Goal: Information Seeking & Learning: Learn about a topic

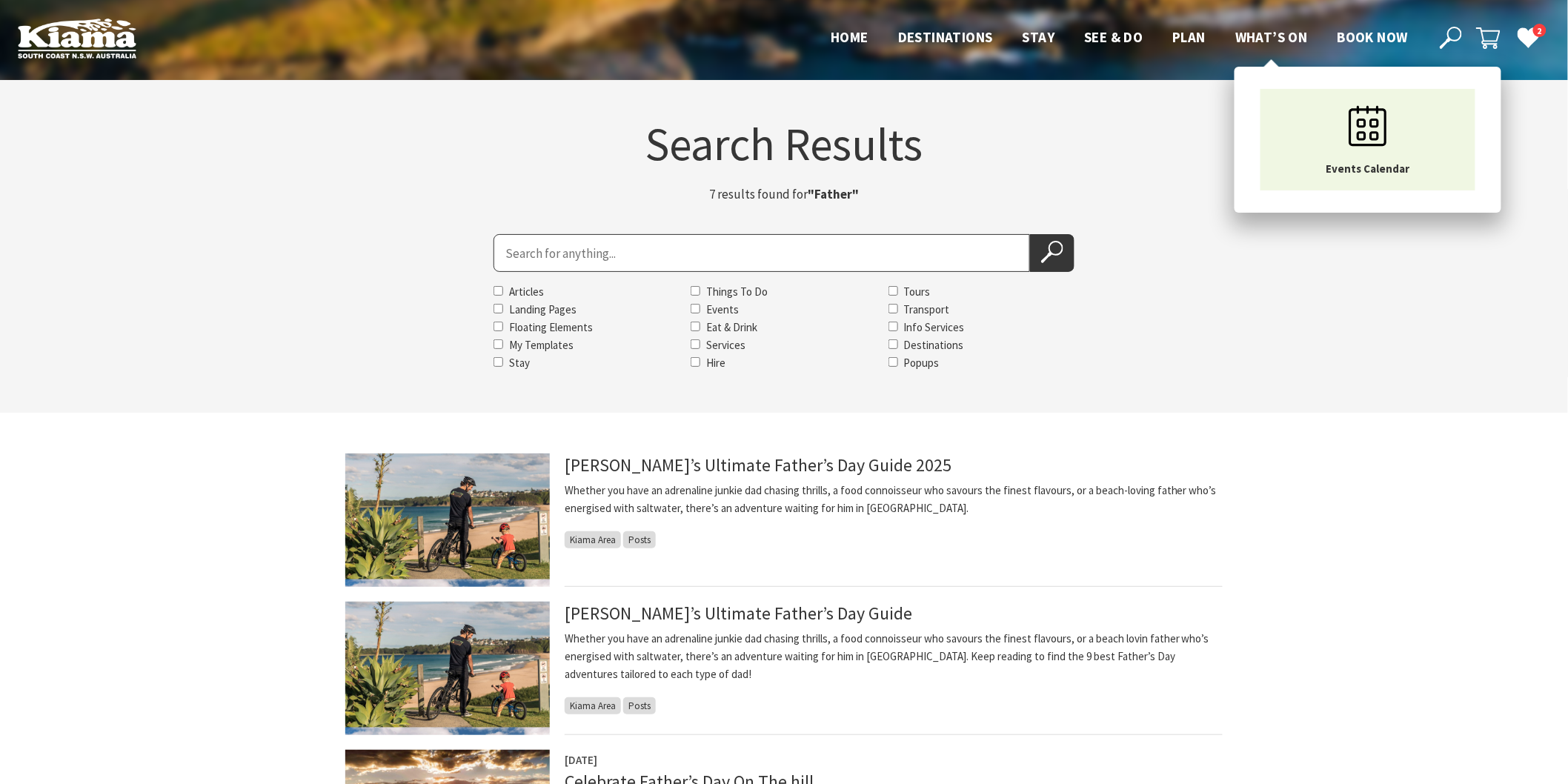
click at [1247, 36] on span "What’s On" at bounding box center [1271, 37] width 72 height 17
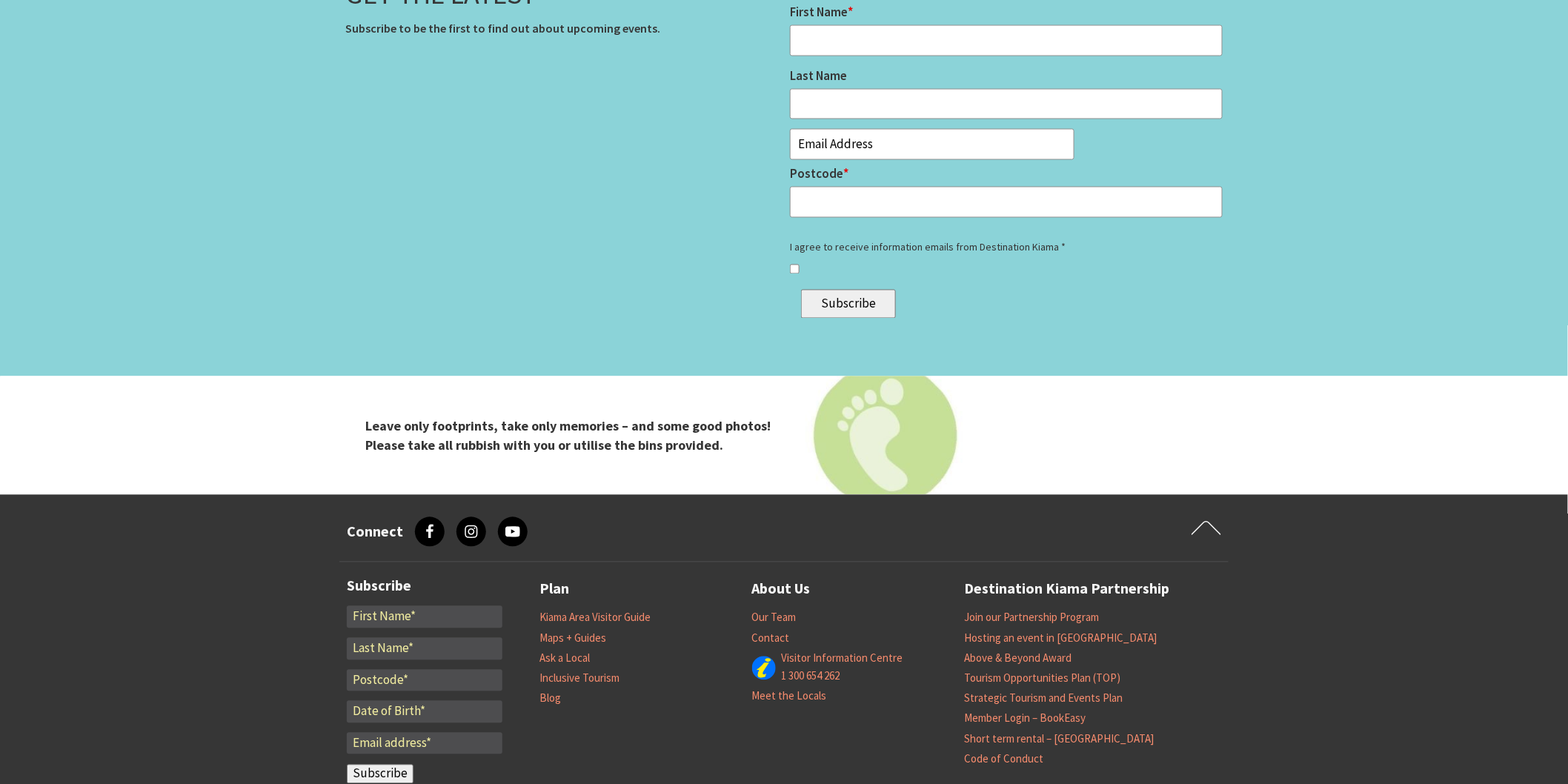
scroll to position [5679, 0]
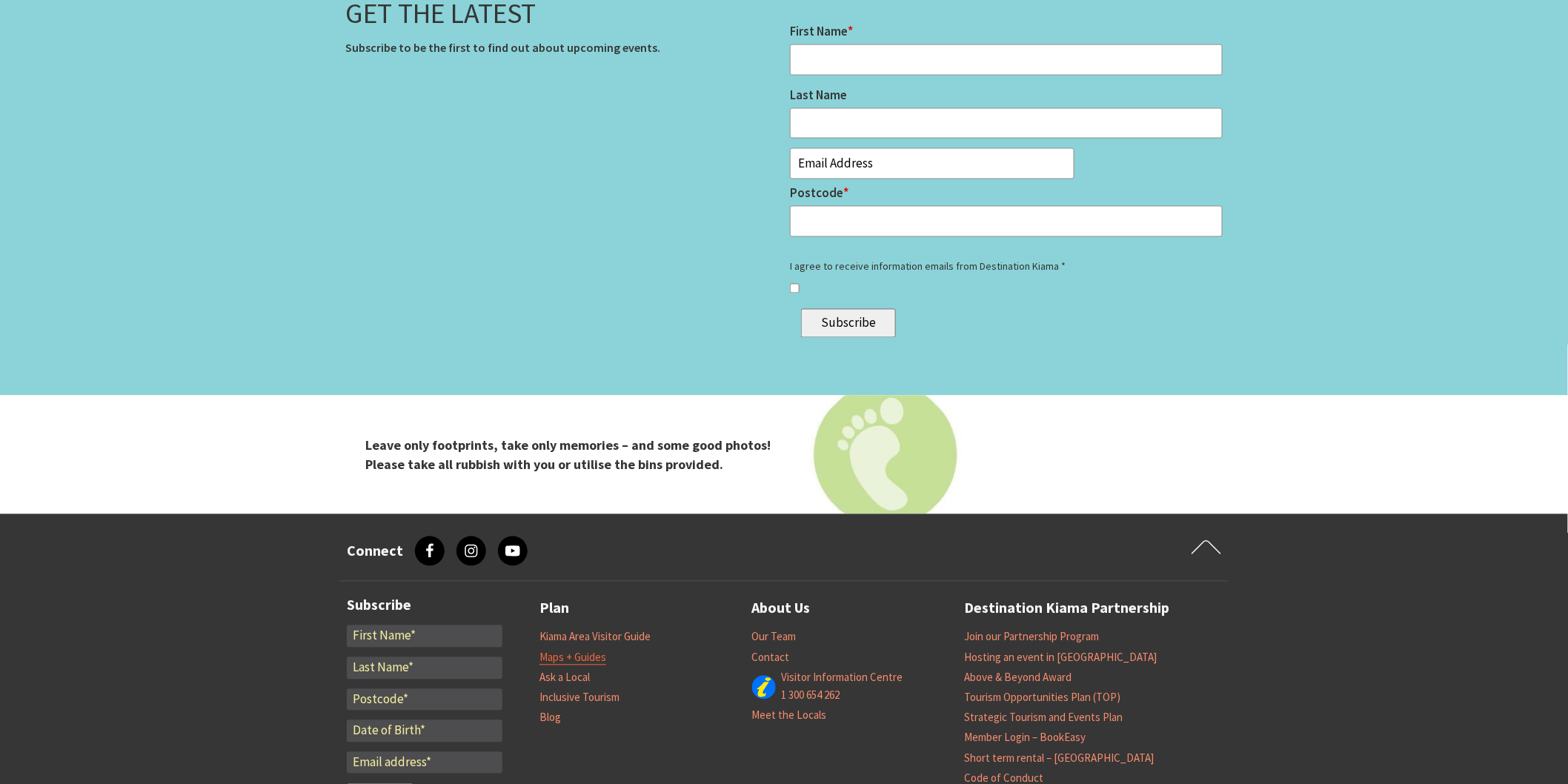
click at [593, 656] on link "Maps + Guides" at bounding box center [572, 657] width 66 height 14
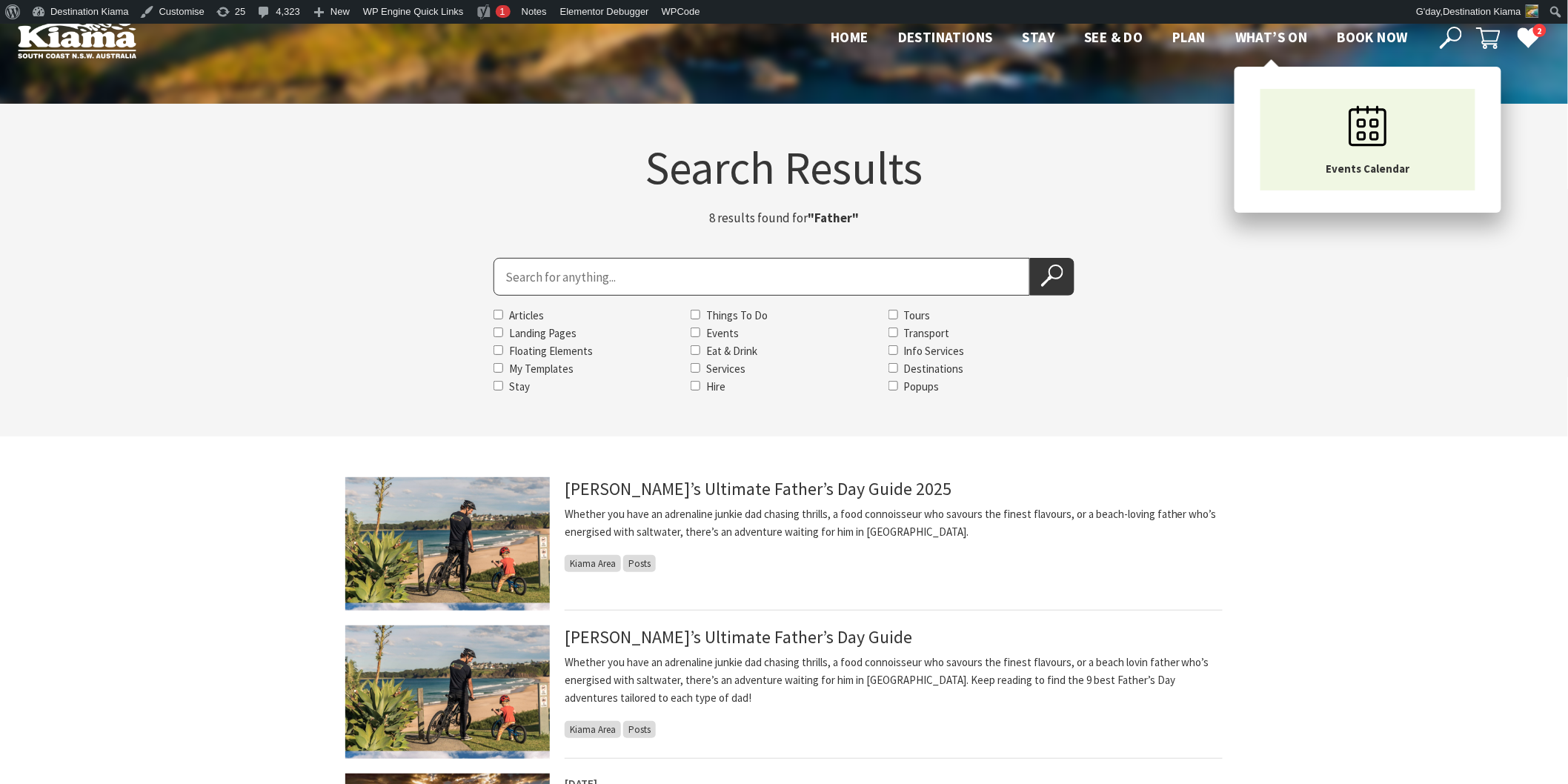
click at [1246, 33] on span "What’s On" at bounding box center [1271, 37] width 72 height 17
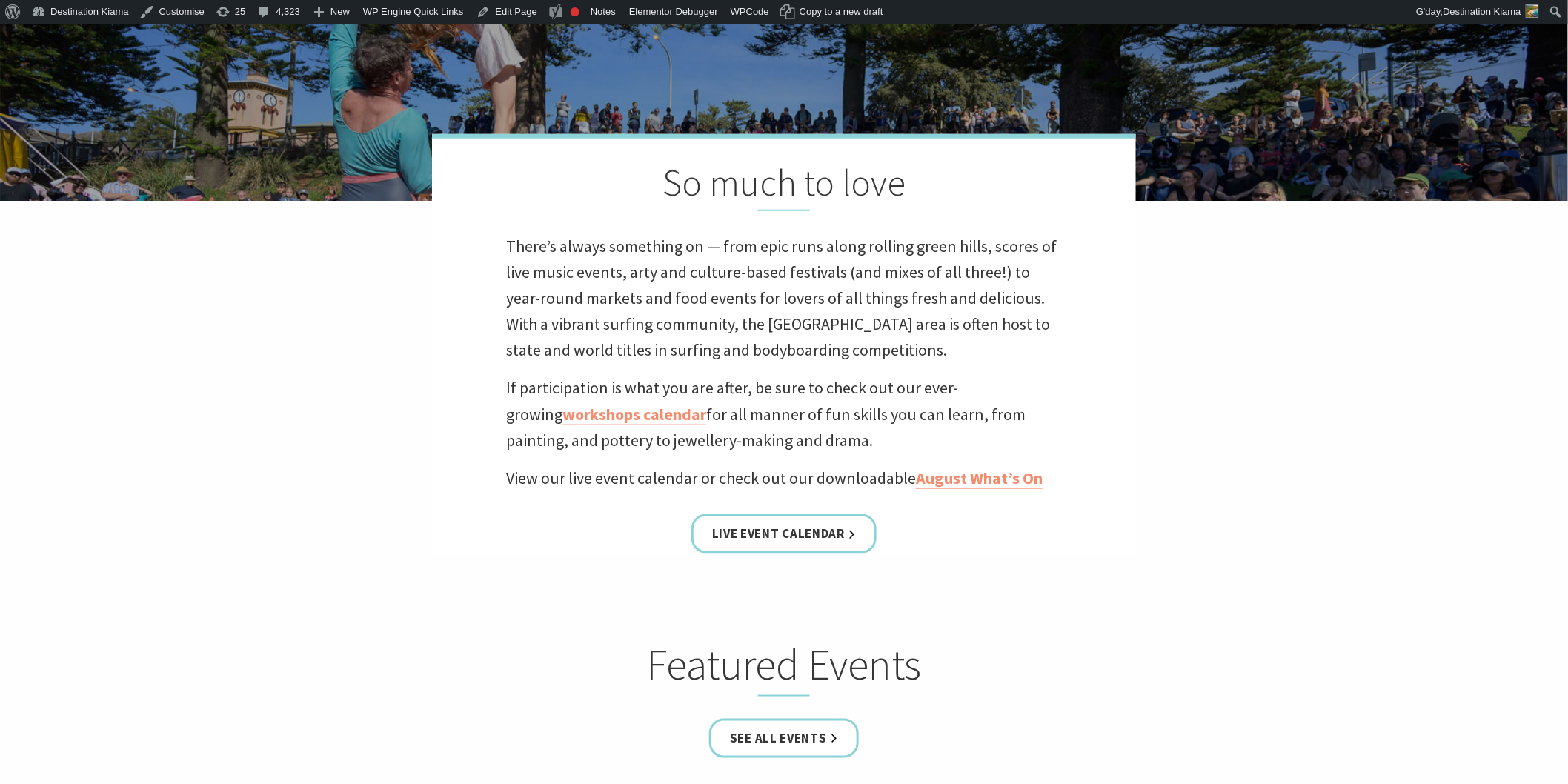
scroll to position [823, 0]
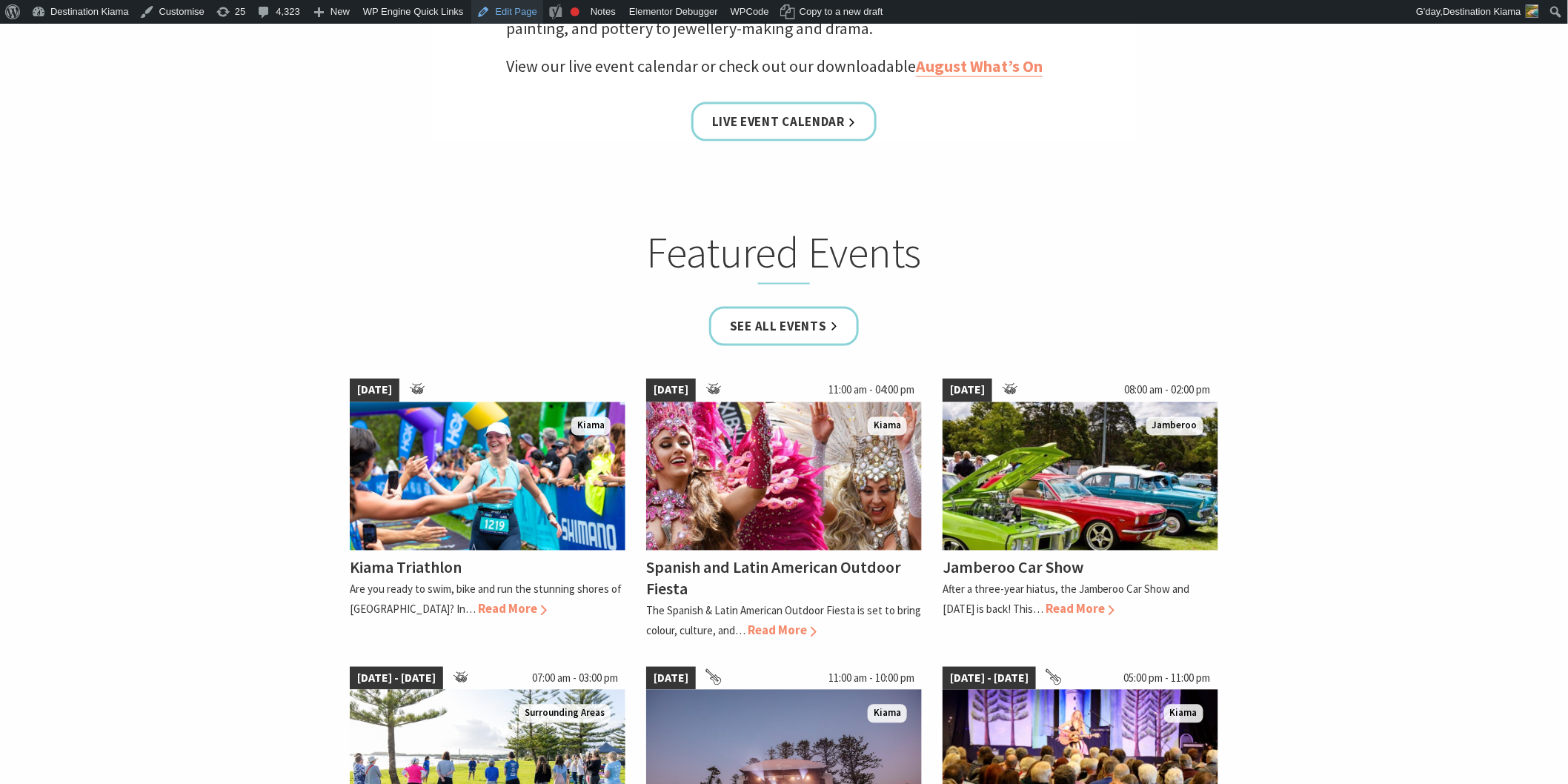
click at [505, 12] on link "Edit Page" at bounding box center [507, 12] width 72 height 24
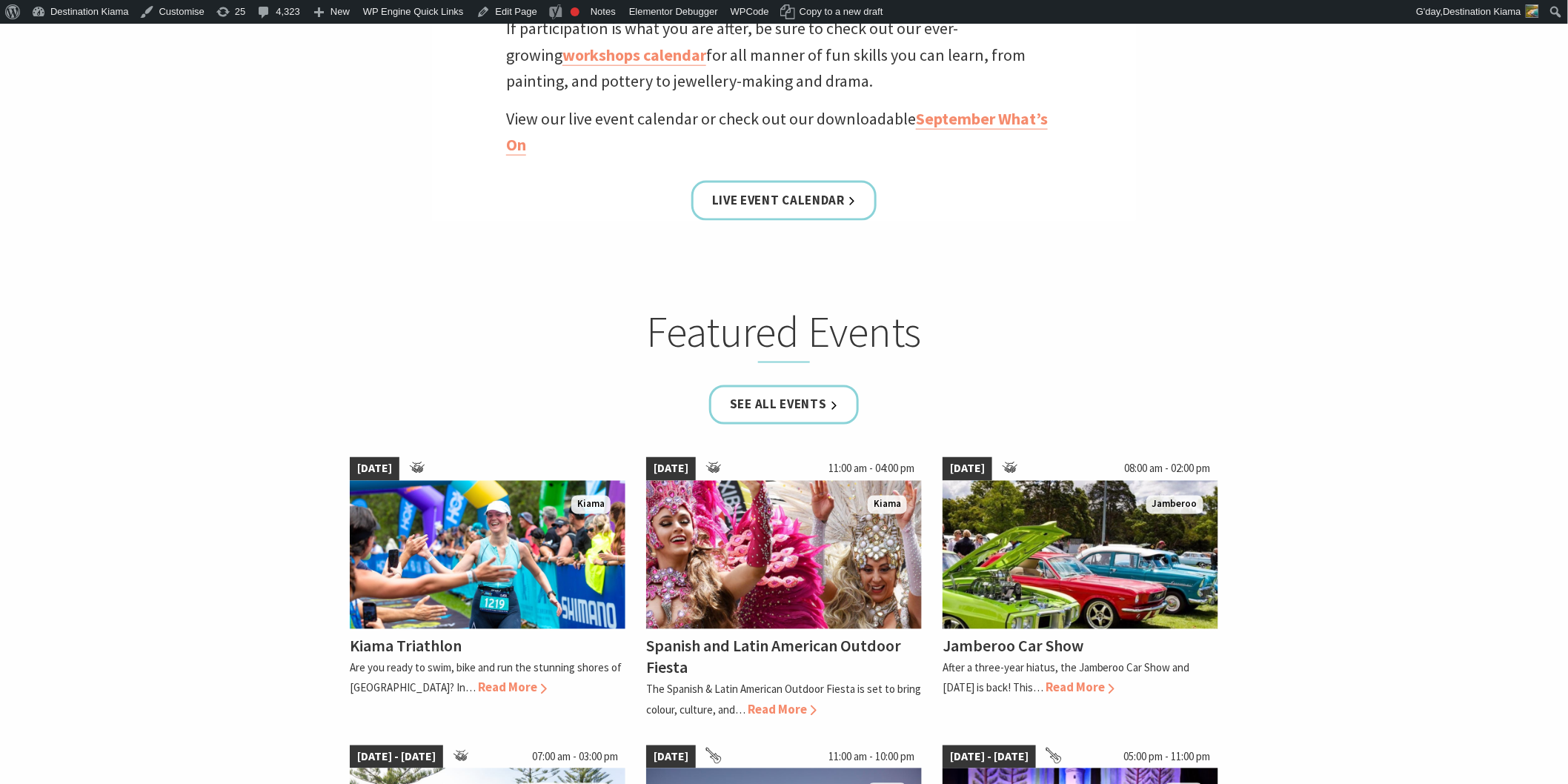
scroll to position [741, 0]
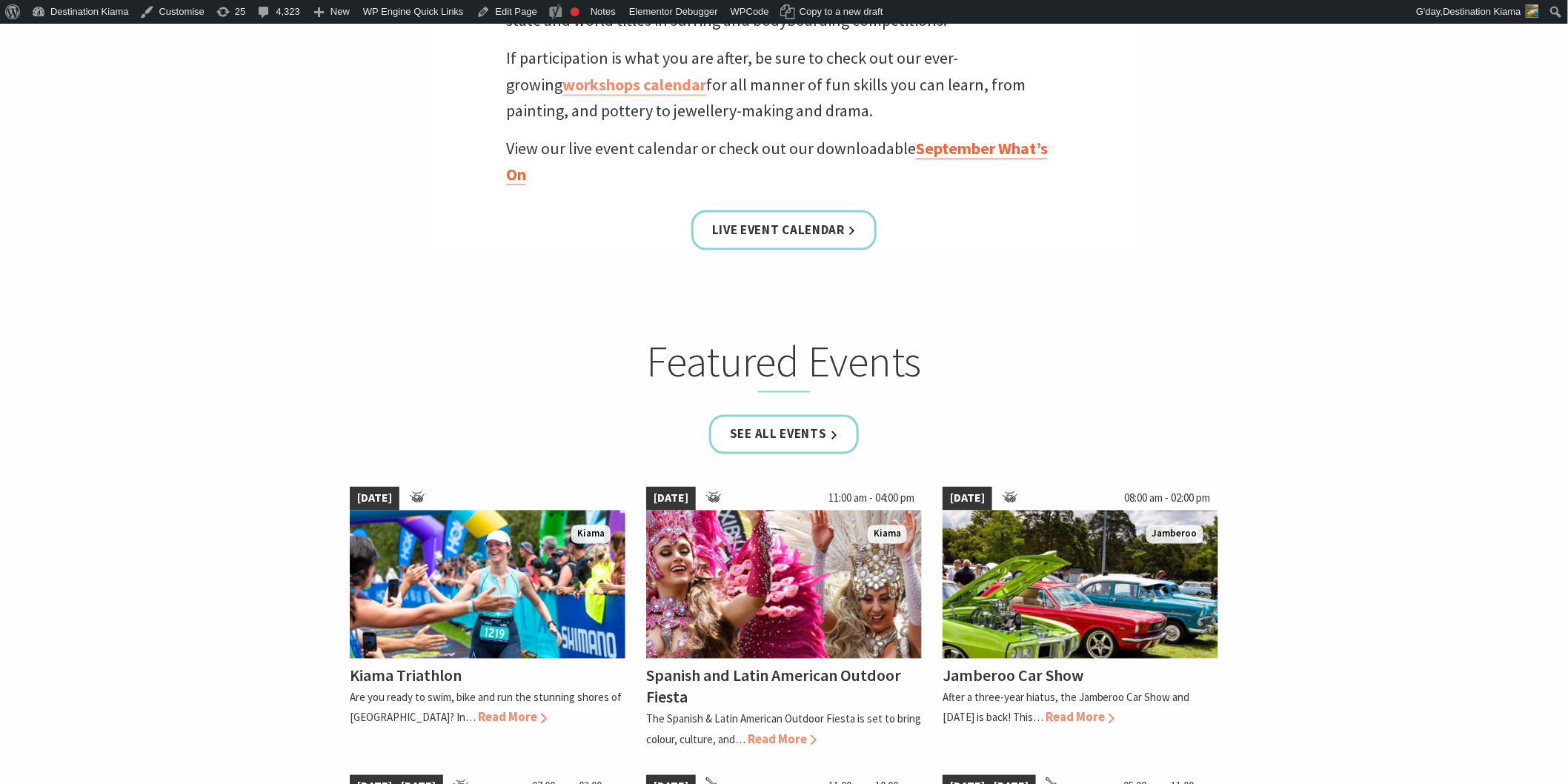
click at [941, 146] on link "September What’s On" at bounding box center [776, 161] width 542 height 47
